Goal: Information Seeking & Learning: Learn about a topic

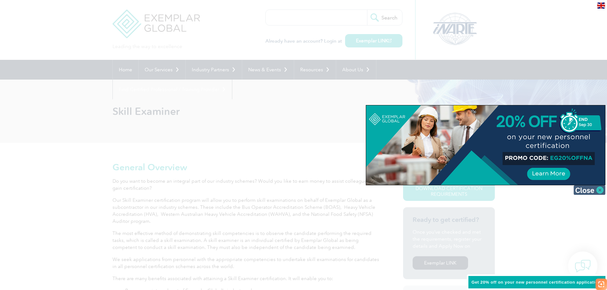
click at [602, 188] on img at bounding box center [589, 190] width 32 height 10
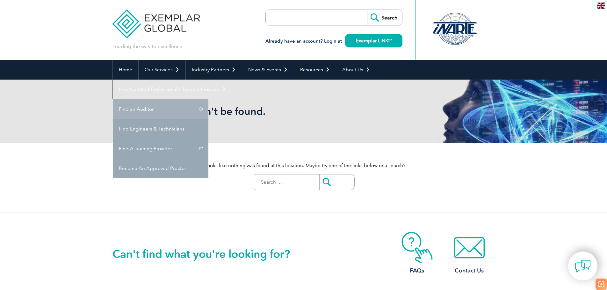
click at [208, 99] on link "Find an Auditor" at bounding box center [161, 109] width 96 height 20
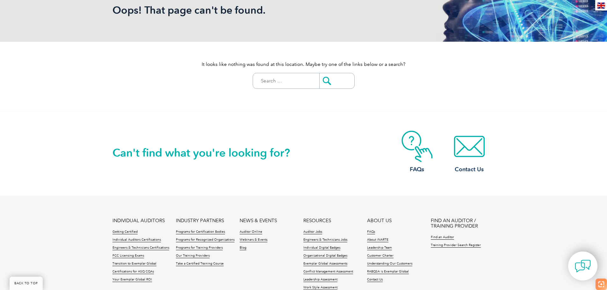
scroll to position [64, 0]
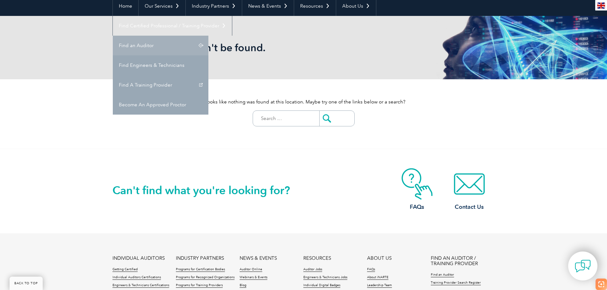
click at [208, 36] on link "Find an Auditor" at bounding box center [161, 46] width 96 height 20
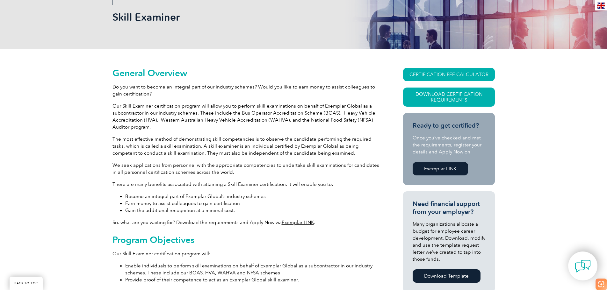
scroll to position [191, 0]
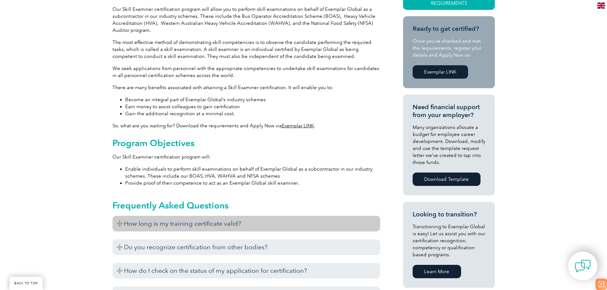
click at [200, 224] on h3 "How long is my training certificate valid?" at bounding box center [245, 224] width 267 height 16
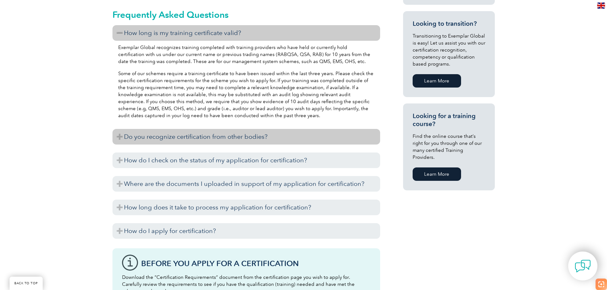
scroll to position [382, 0]
click at [198, 135] on h3 "Do you recognize certification from other bodies?" at bounding box center [245, 137] width 267 height 16
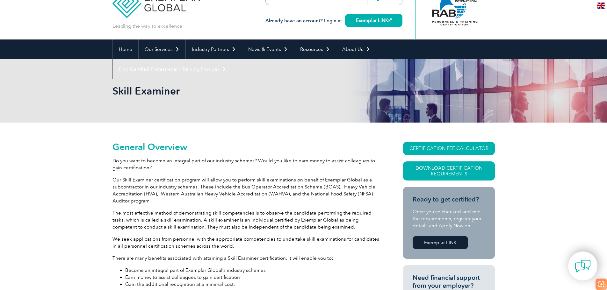
scroll to position [0, 0]
